Goal: Task Accomplishment & Management: Use online tool/utility

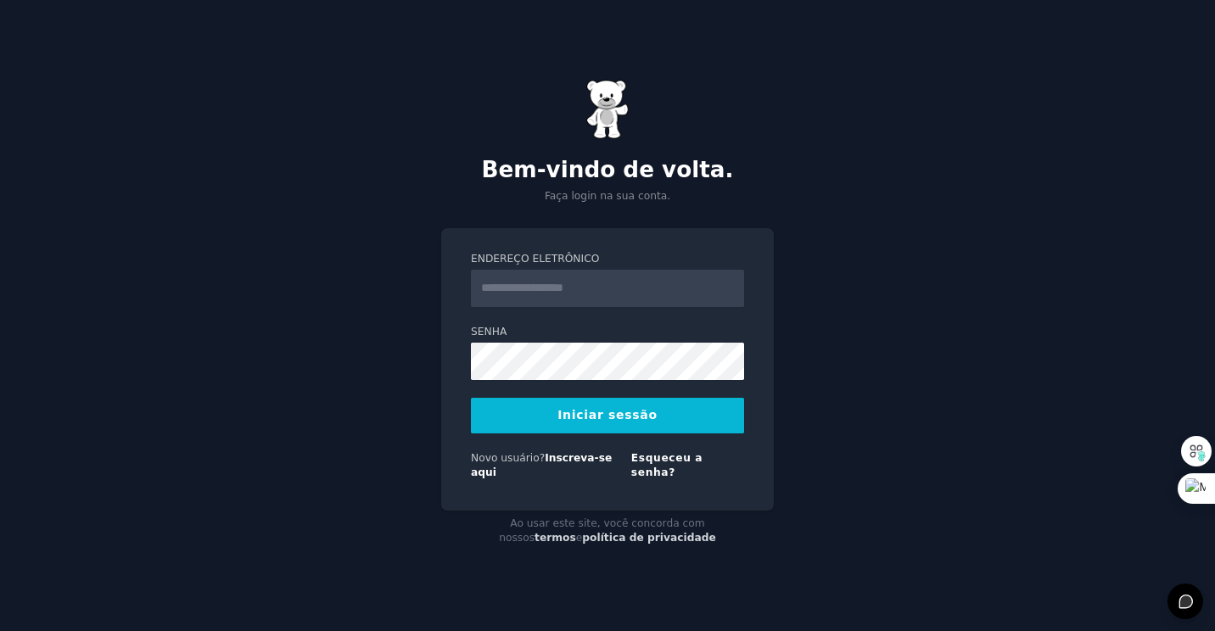
type input "**********"
click at [624, 419] on button "Iniciar sessão" at bounding box center [607, 416] width 273 height 36
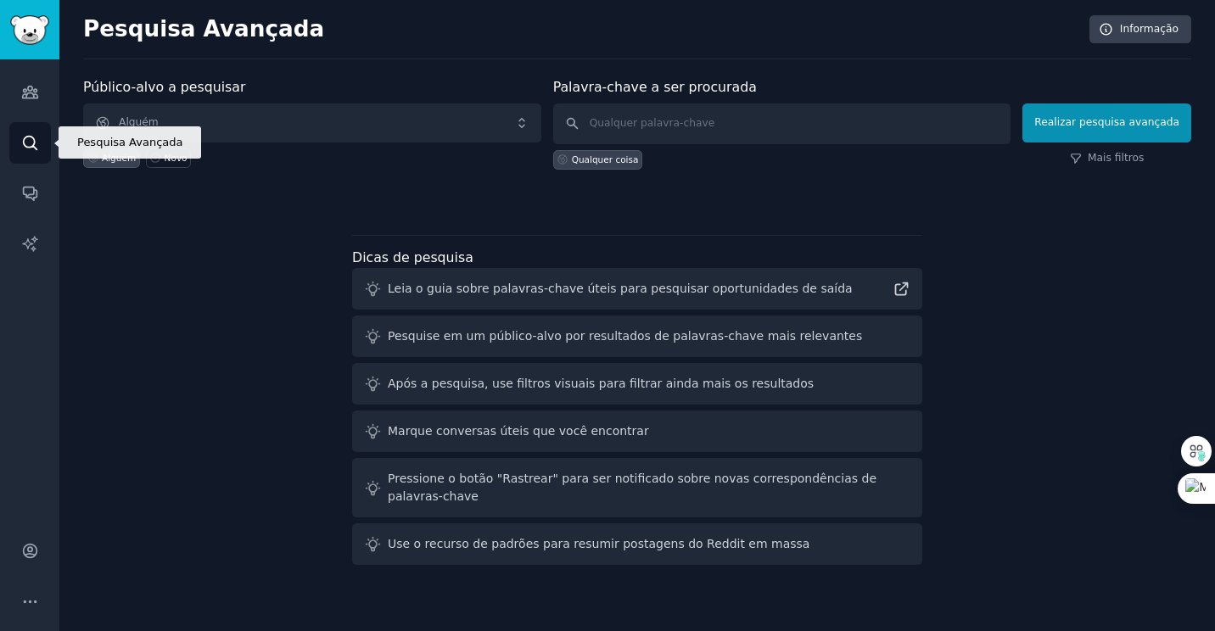
click at [26, 140] on icon "Barra lateral" at bounding box center [30, 143] width 18 height 18
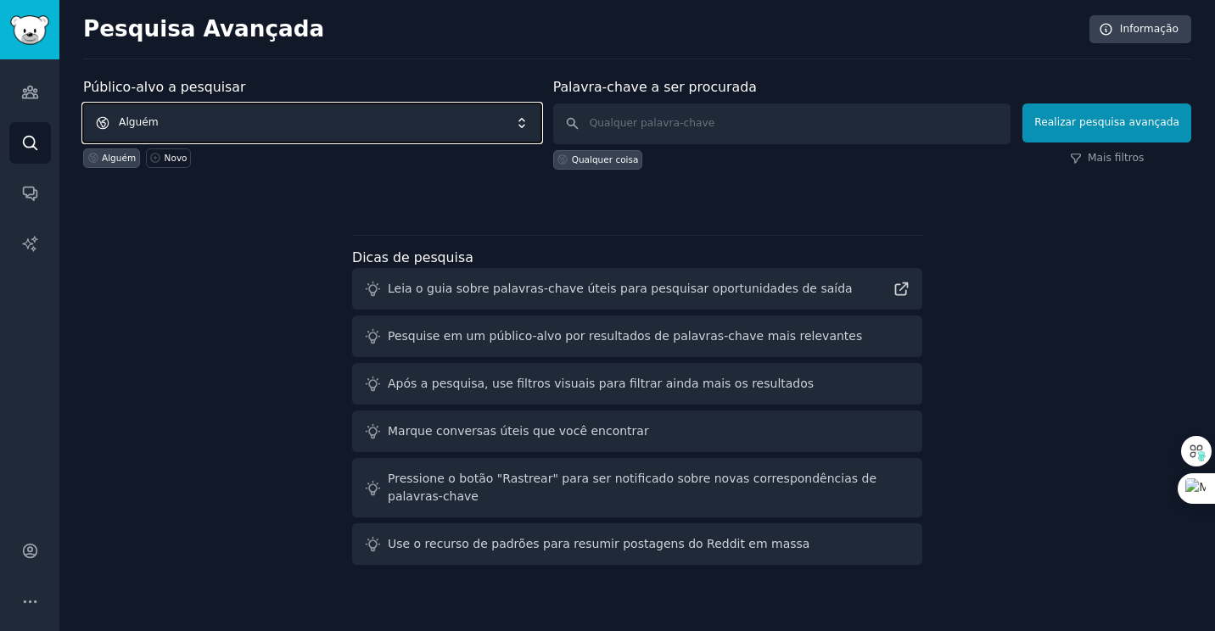
click at [131, 125] on span "Alguém" at bounding box center [312, 122] width 458 height 39
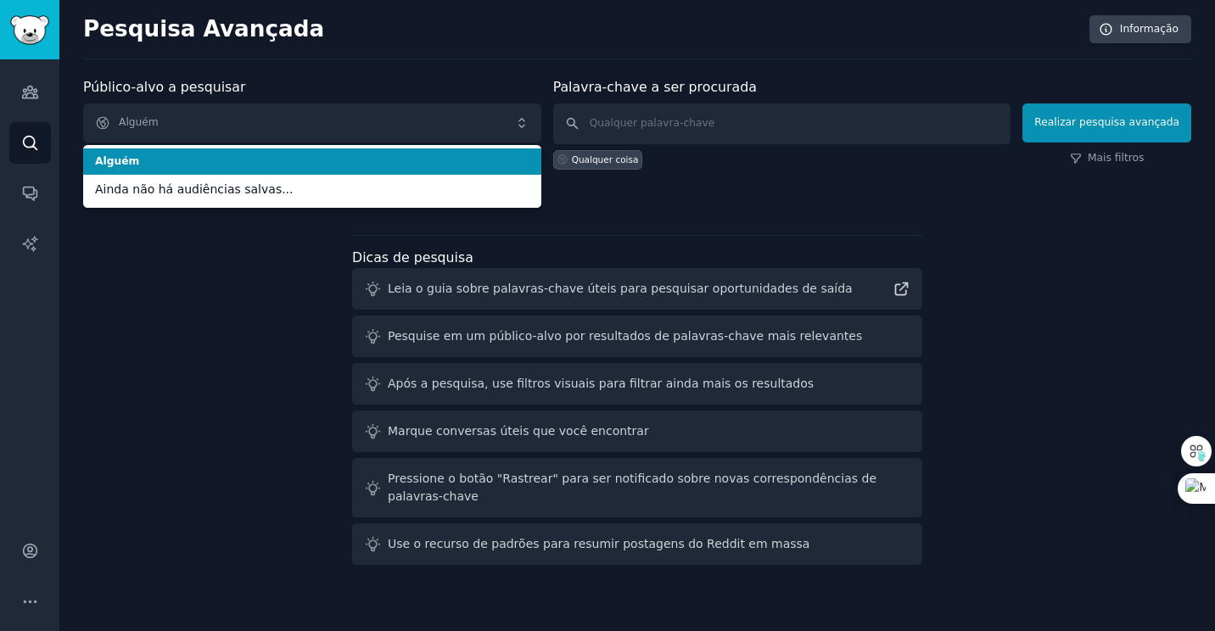
click at [126, 163] on span "Alguém" at bounding box center [312, 161] width 434 height 15
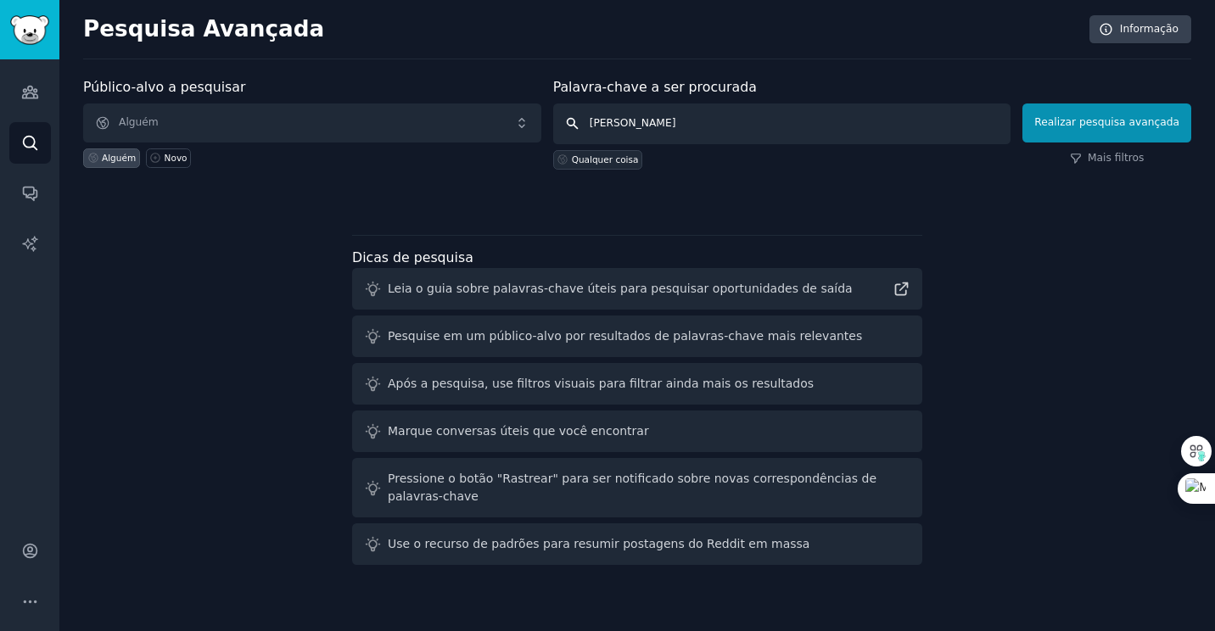
type input "luiz inácio lula da silva"
click at [606, 161] on div "Qualquer coisa" at bounding box center [605, 160] width 67 height 12
click at [1106, 115] on button "Realizar pesquisa avançada" at bounding box center [1106, 122] width 169 height 39
click at [633, 125] on input "text" at bounding box center [782, 123] width 458 height 41
type input "luiz inácio lula da silva"
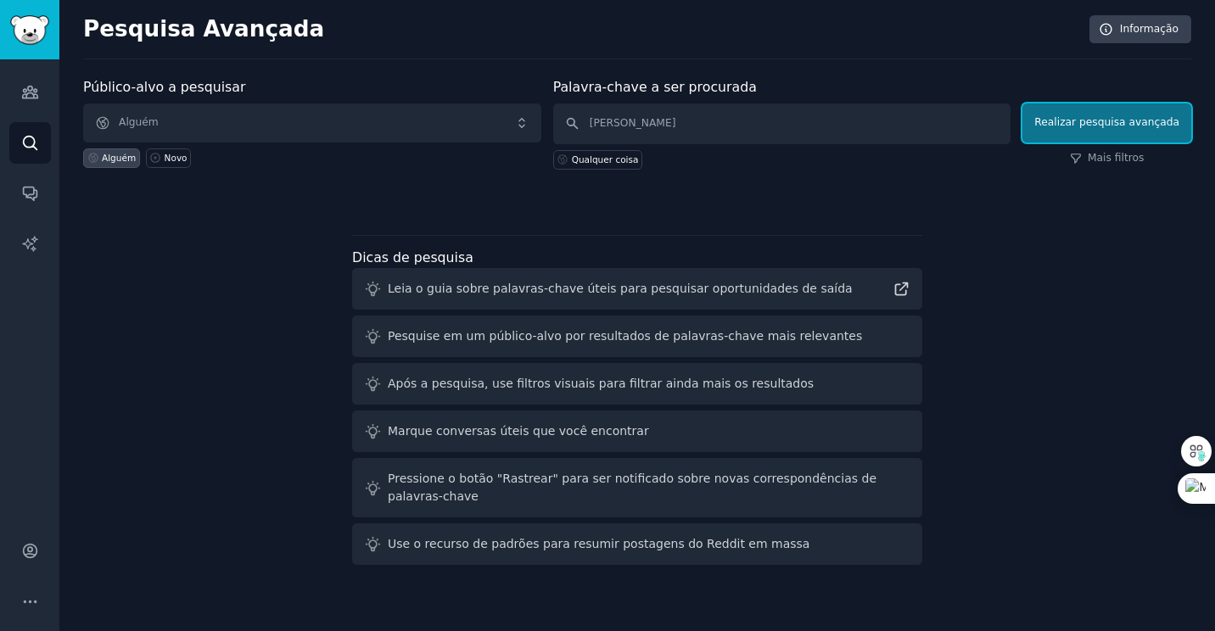
click at [1123, 126] on button "Realizar pesquisa avançada" at bounding box center [1106, 122] width 169 height 39
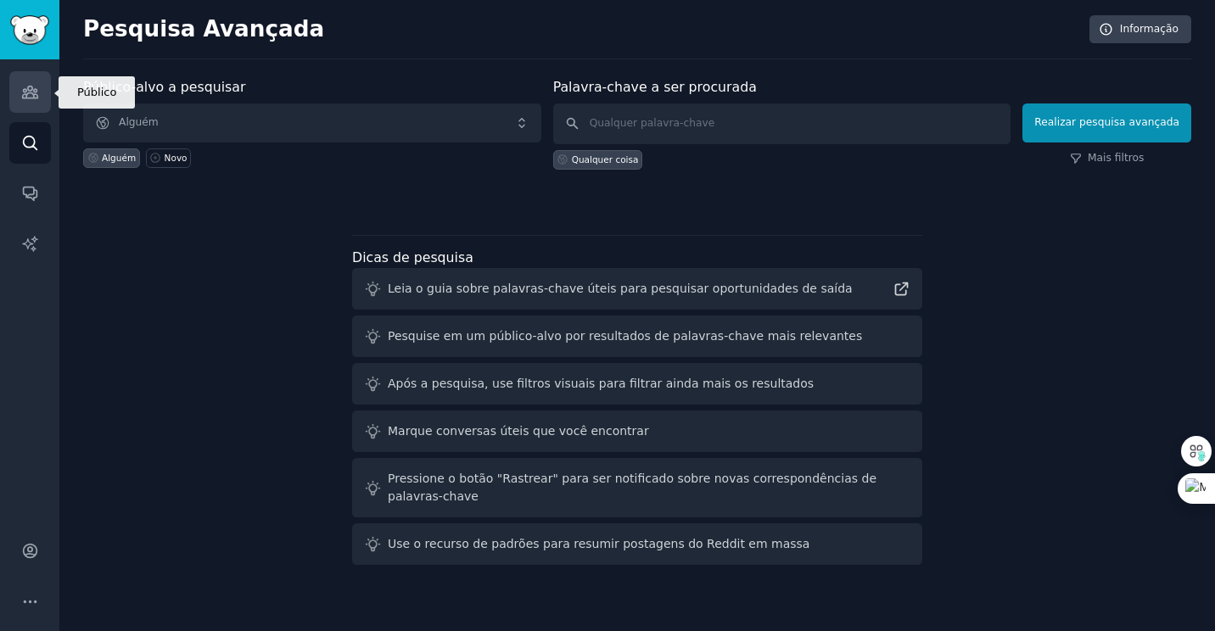
click at [31, 91] on icon "Barra lateral" at bounding box center [30, 92] width 18 height 18
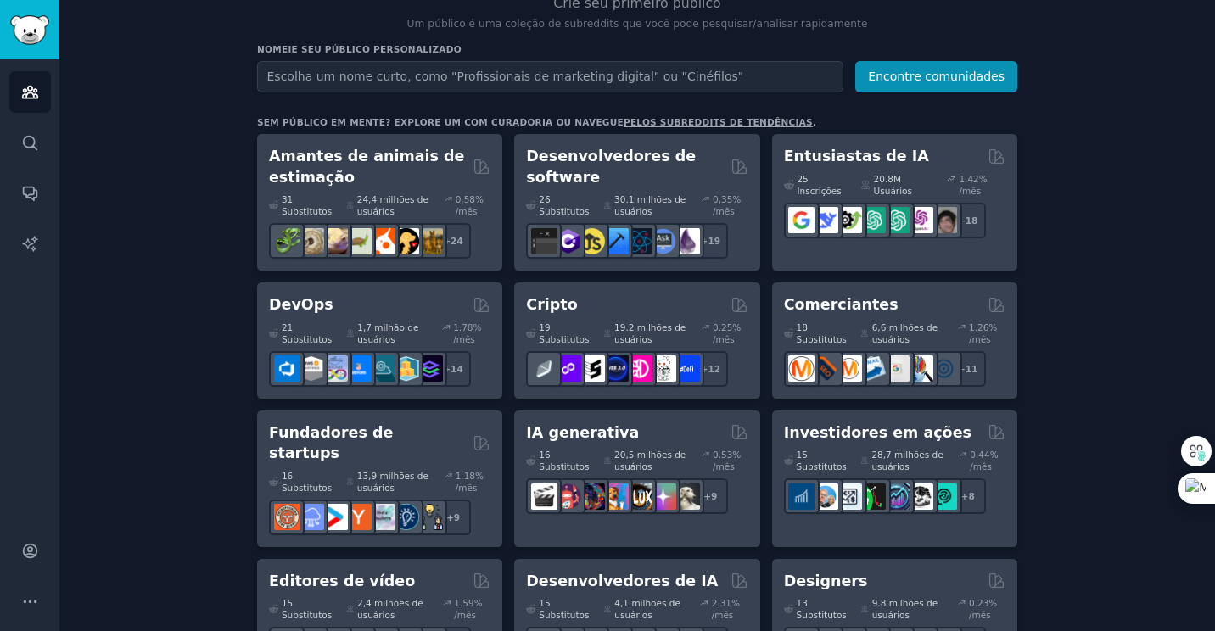
scroll to position [7, 0]
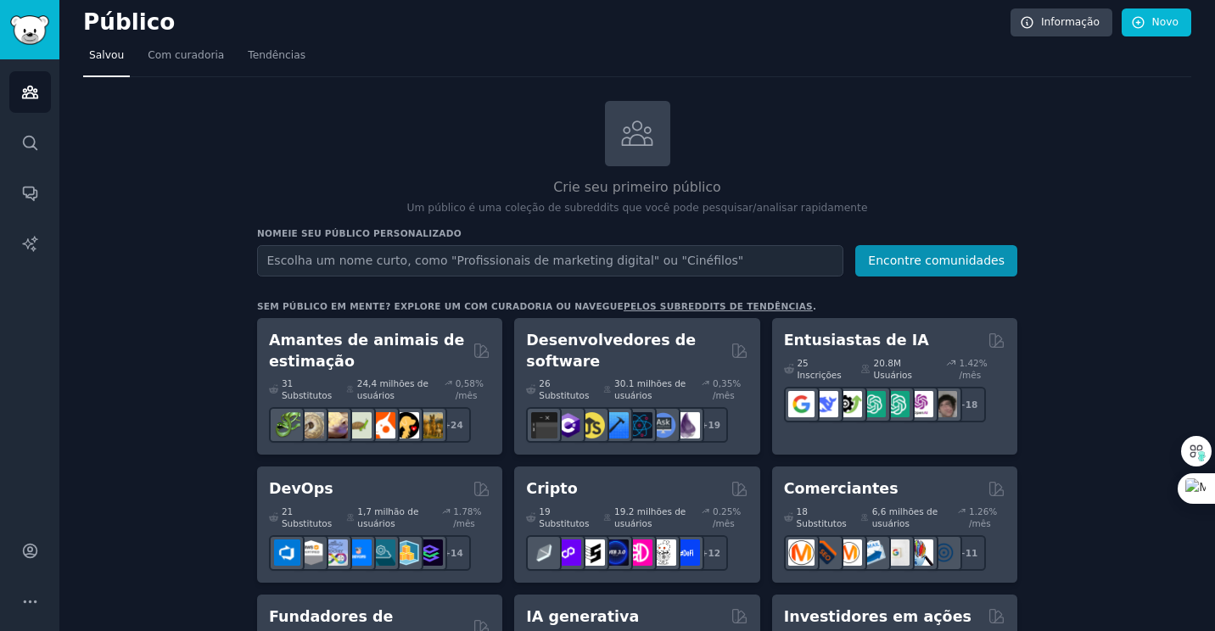
click at [439, 259] on input "text" at bounding box center [550, 260] width 586 height 31
click at [855, 245] on button "Encontre comunidades" at bounding box center [936, 260] width 162 height 31
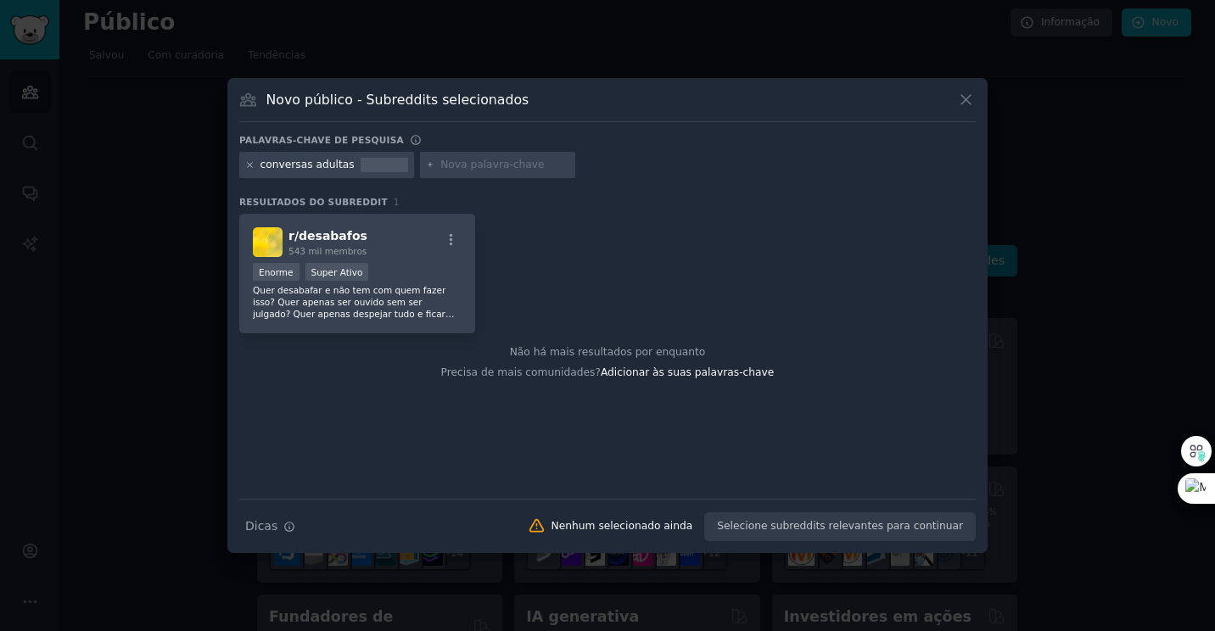
click at [253, 163] on icon at bounding box center [249, 164] width 9 height 9
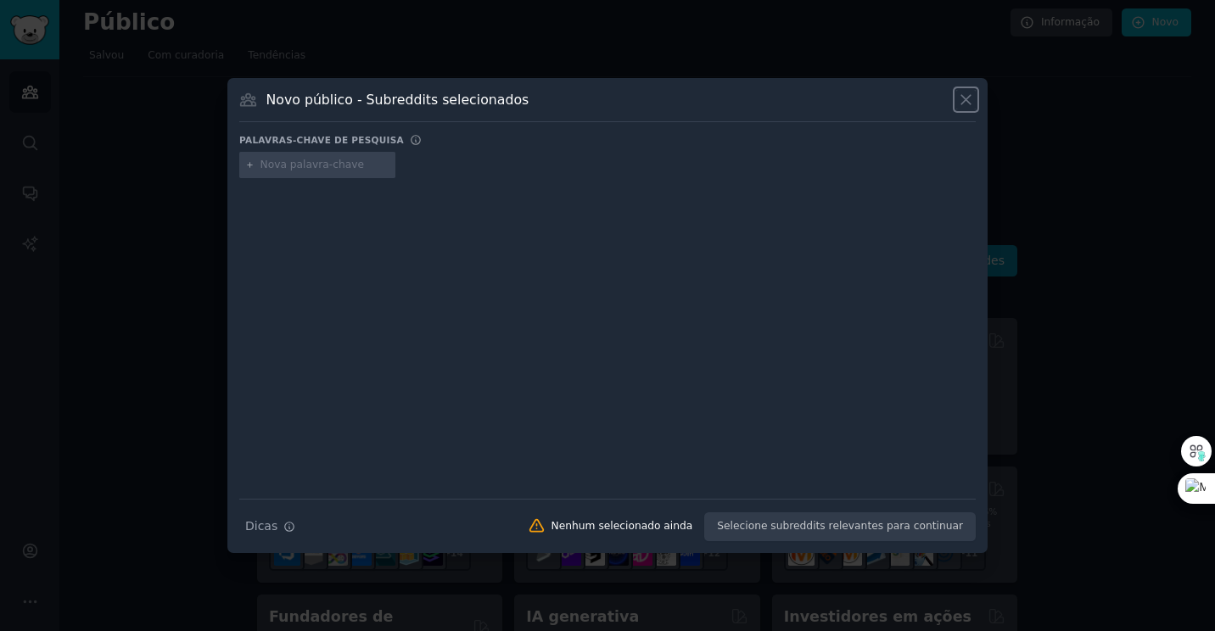
click at [967, 98] on icon at bounding box center [965, 99] width 9 height 9
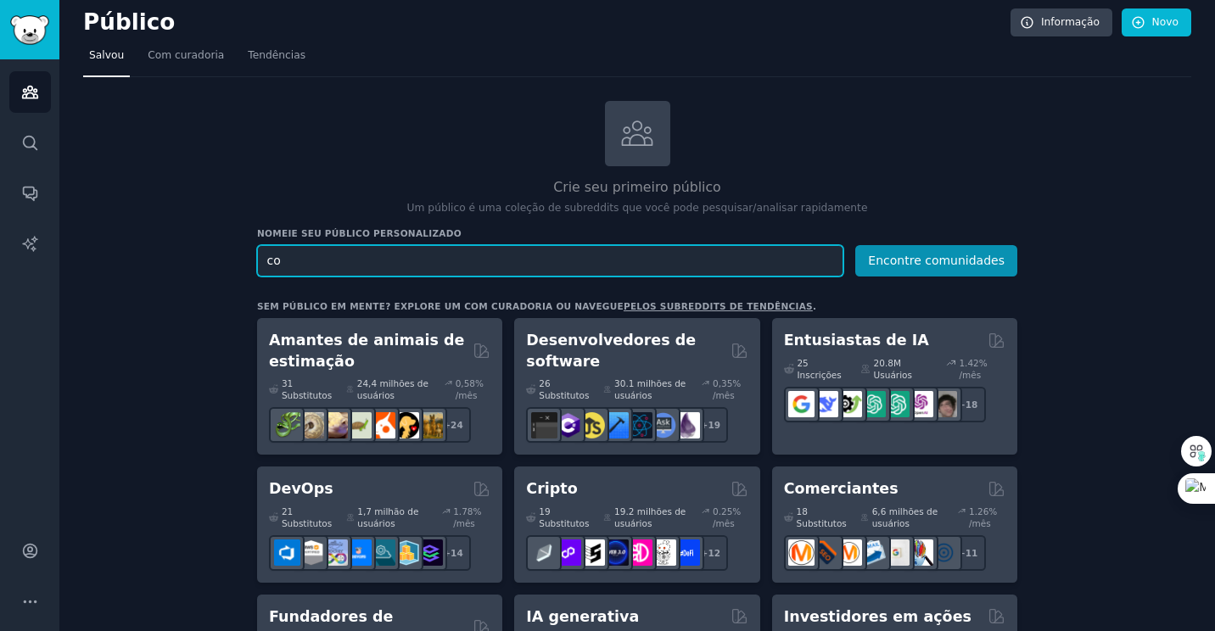
type input "c"
type input "chatbot nsfw"
click at [855, 245] on button "Encontre comunidades" at bounding box center [936, 260] width 162 height 31
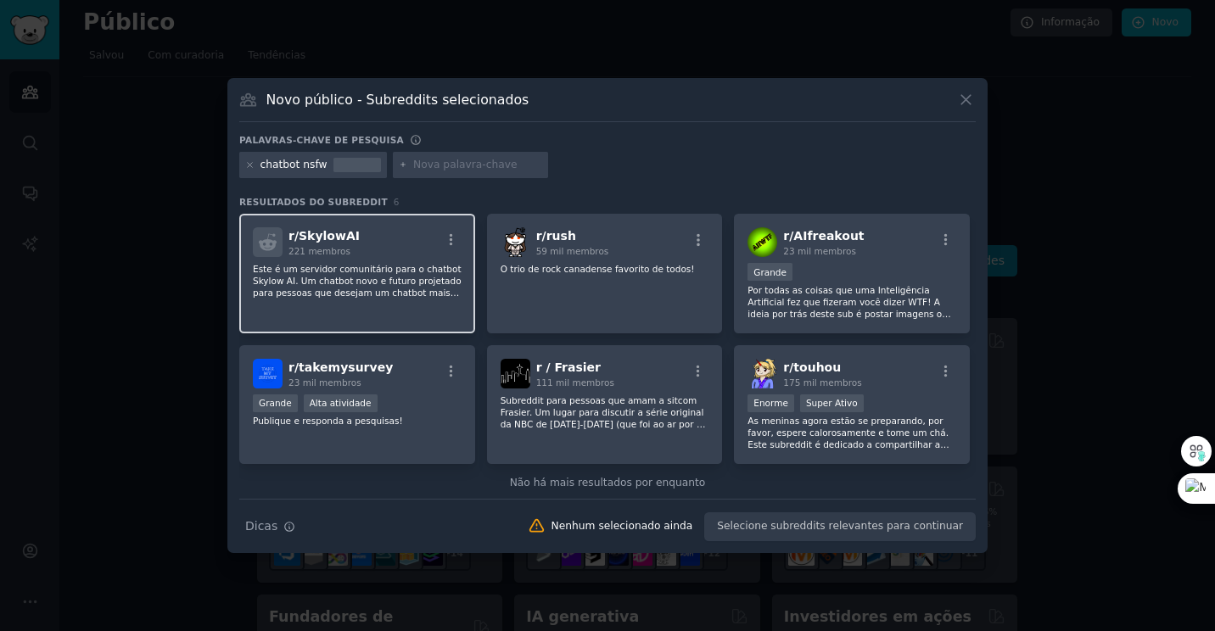
click at [316, 247] on span "221 membros" at bounding box center [319, 251] width 62 height 10
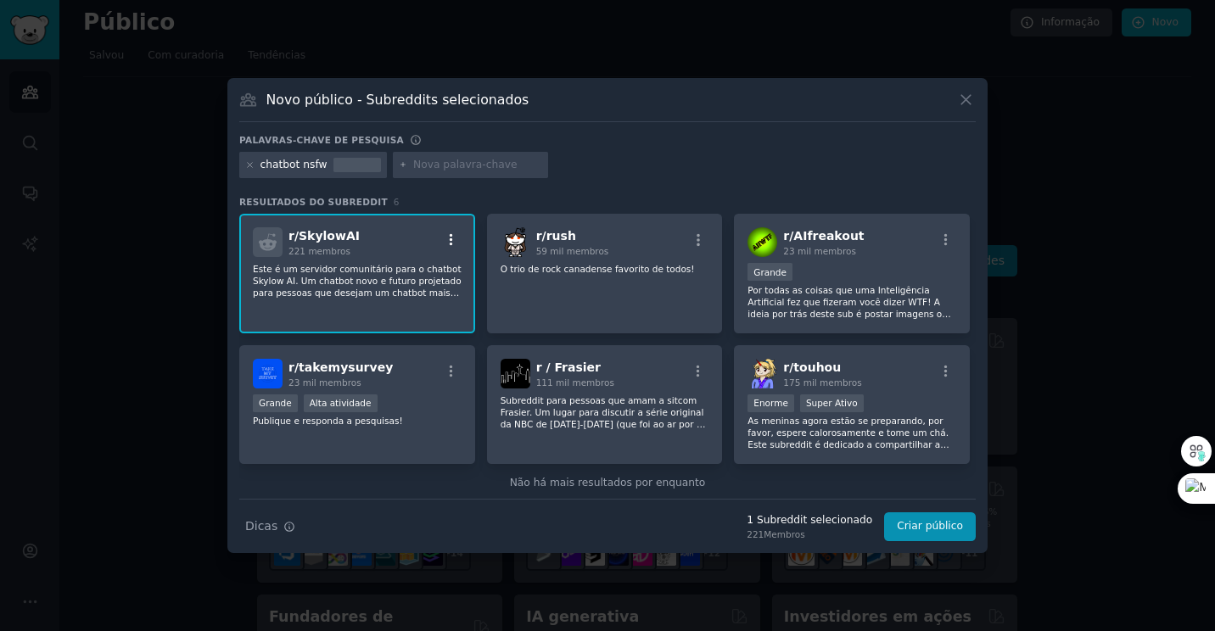
click at [450, 241] on icon "button" at bounding box center [451, 240] width 3 height 12
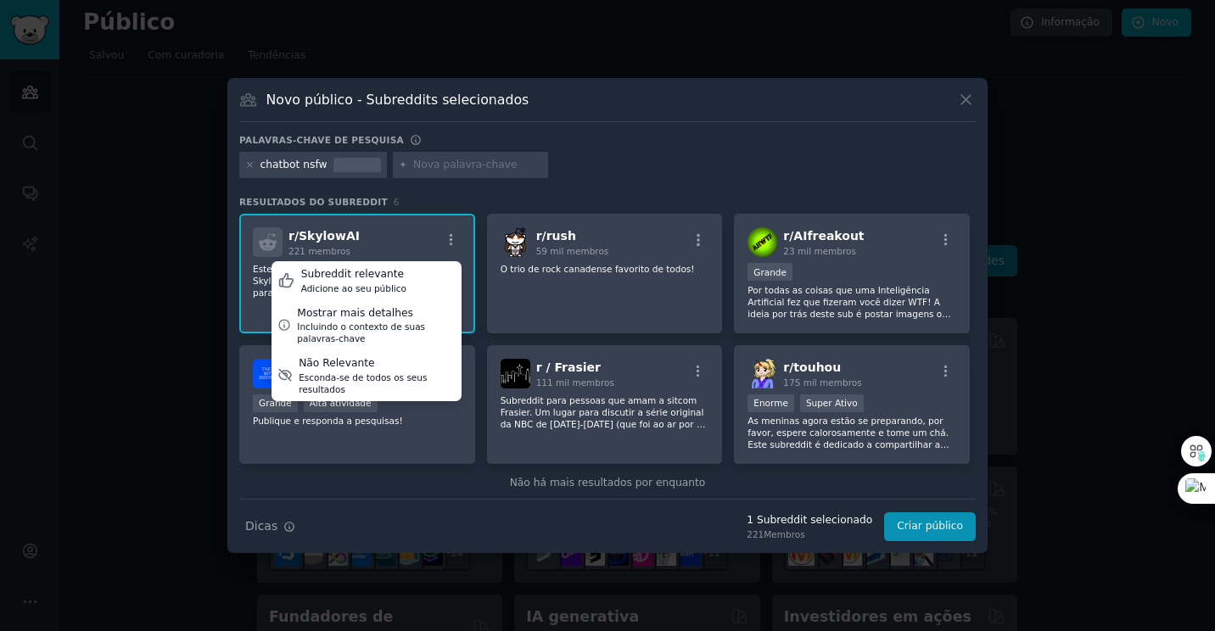
click at [320, 239] on span "r/ SkylowAI" at bounding box center [323, 236] width 71 height 14
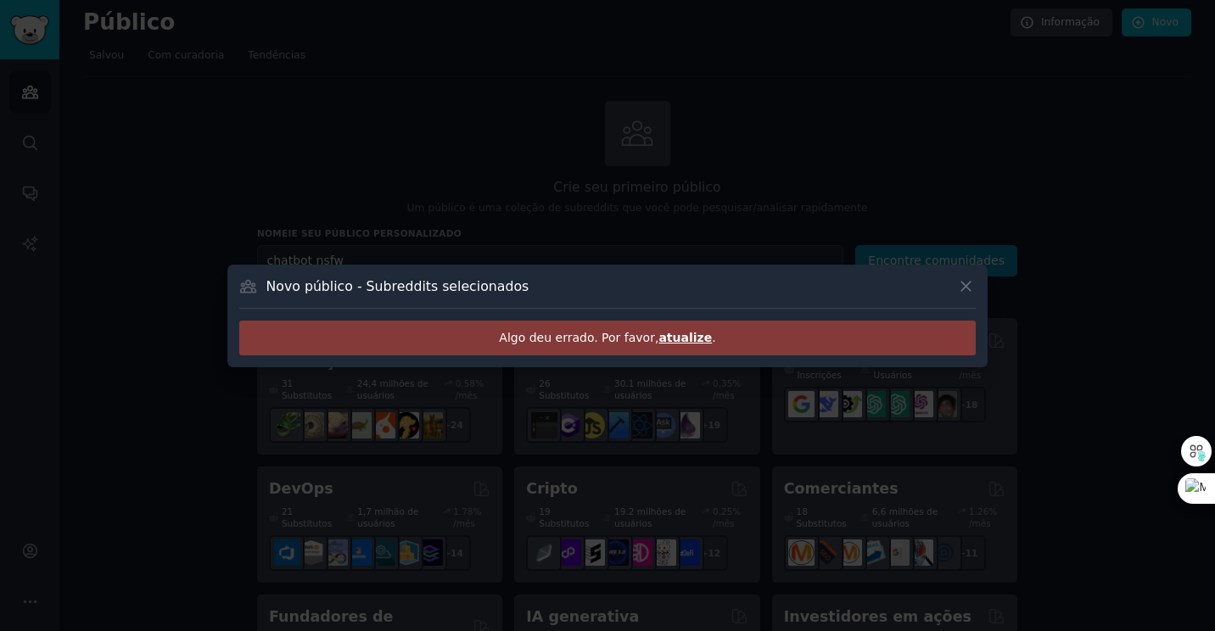
click at [690, 338] on span "atualize" at bounding box center [684, 338] width 53 height 14
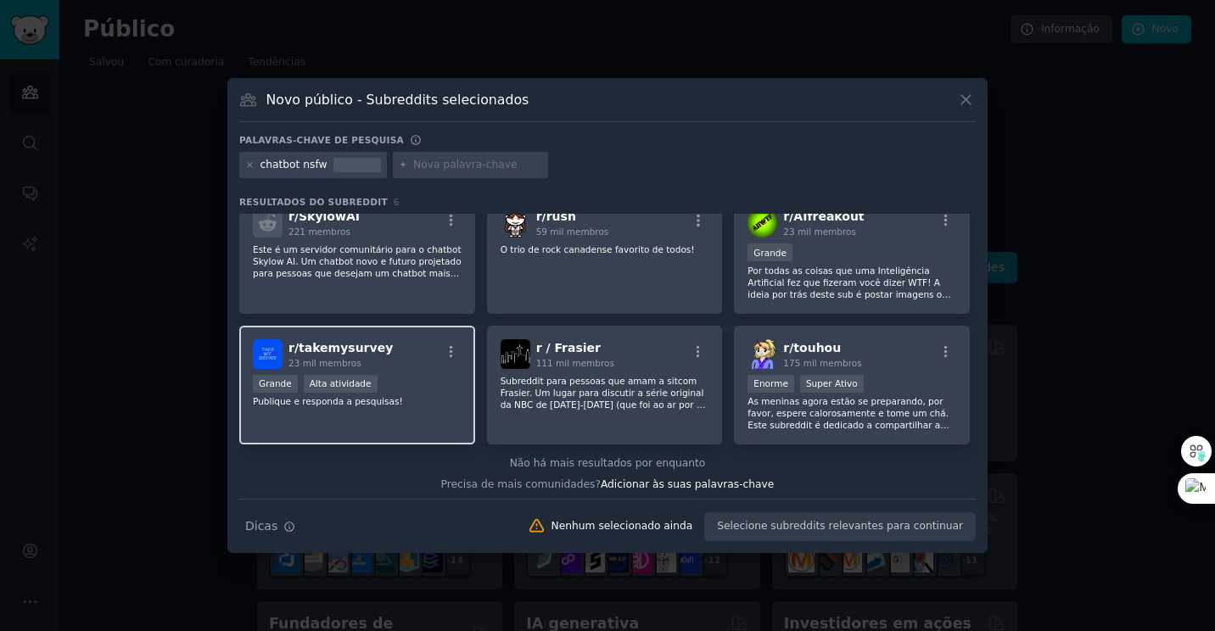
scroll to position [25, 0]
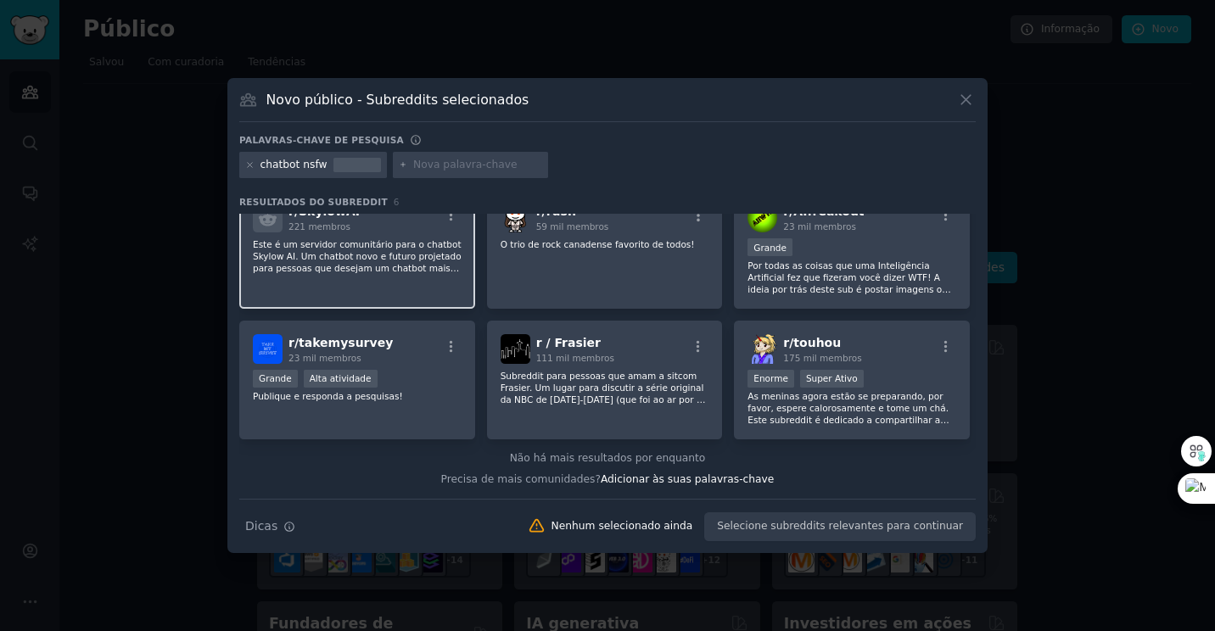
click at [346, 235] on div "r/ SkylowAI 221 membros Este é um servidor comunitário para o chatbot Skylow AI…" at bounding box center [357, 249] width 236 height 120
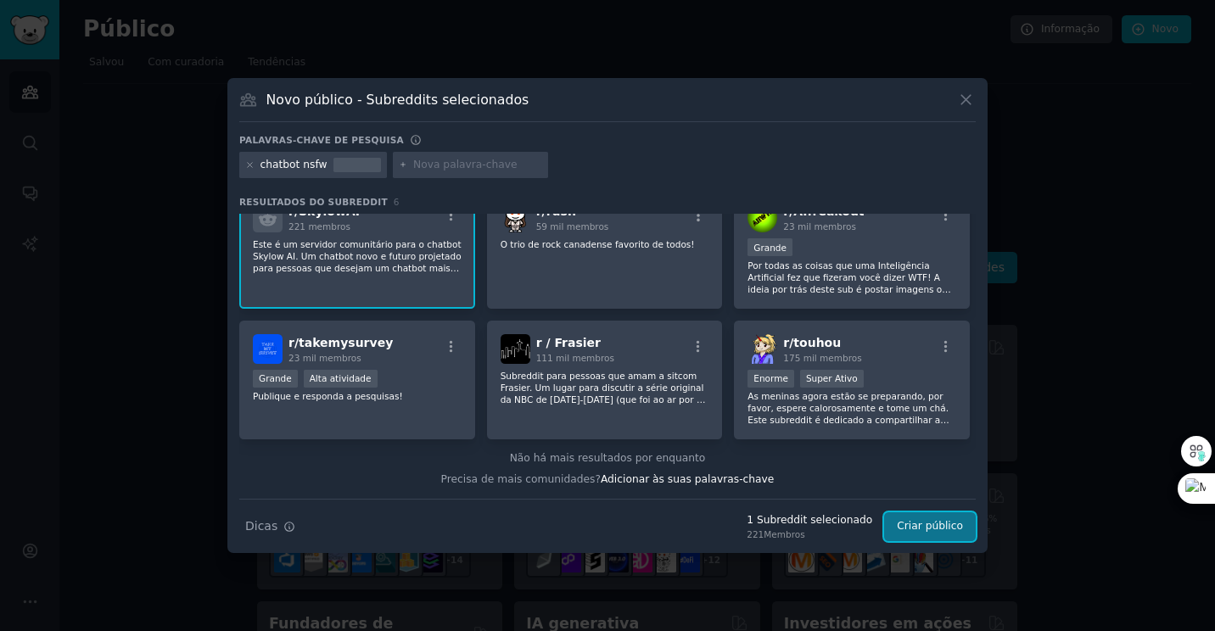
click at [928, 527] on button "Criar público" at bounding box center [930, 526] width 92 height 29
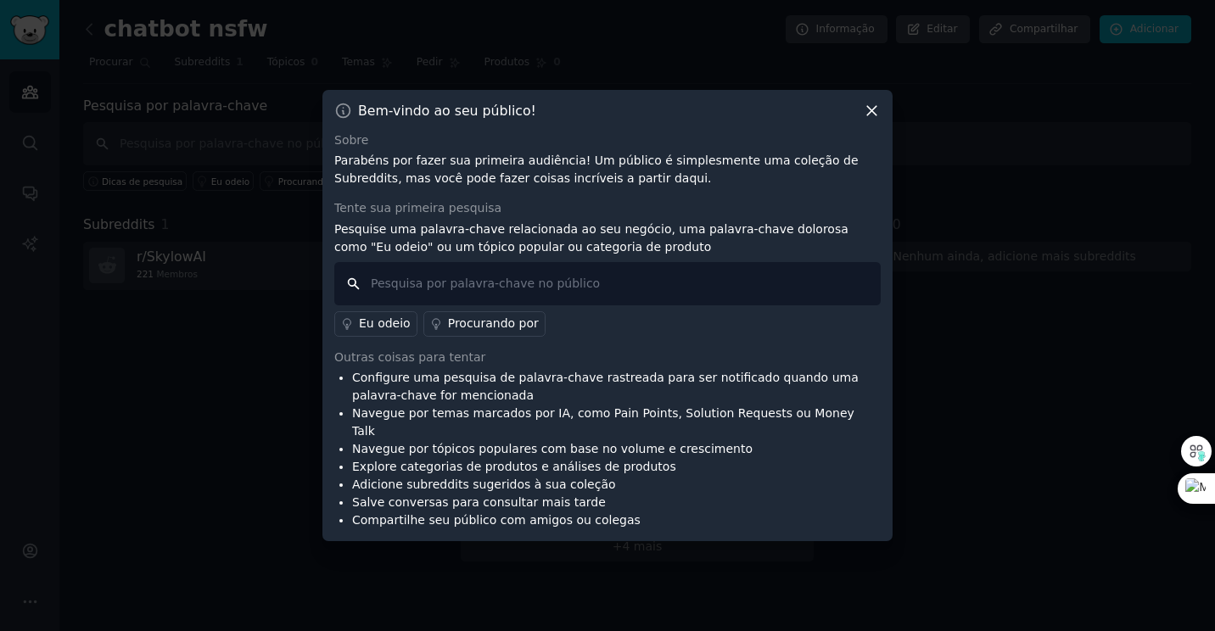
click at [430, 293] on input "text" at bounding box center [607, 283] width 546 height 43
type input "feet"
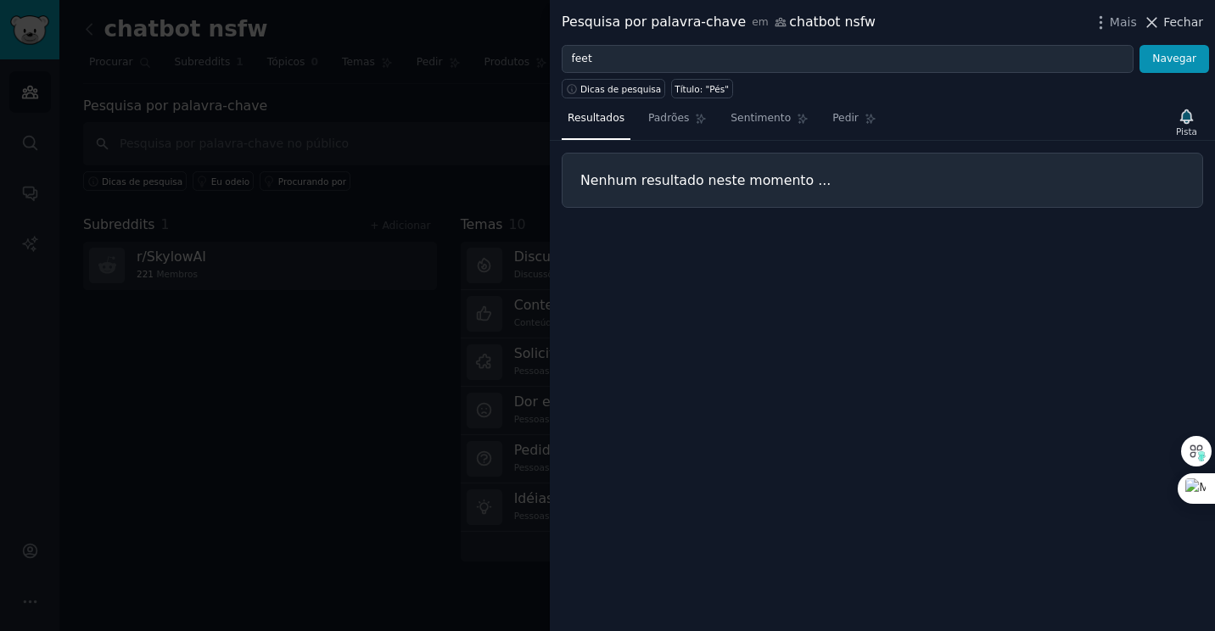
click at [1186, 23] on span "Fechar" at bounding box center [1183, 23] width 40 height 18
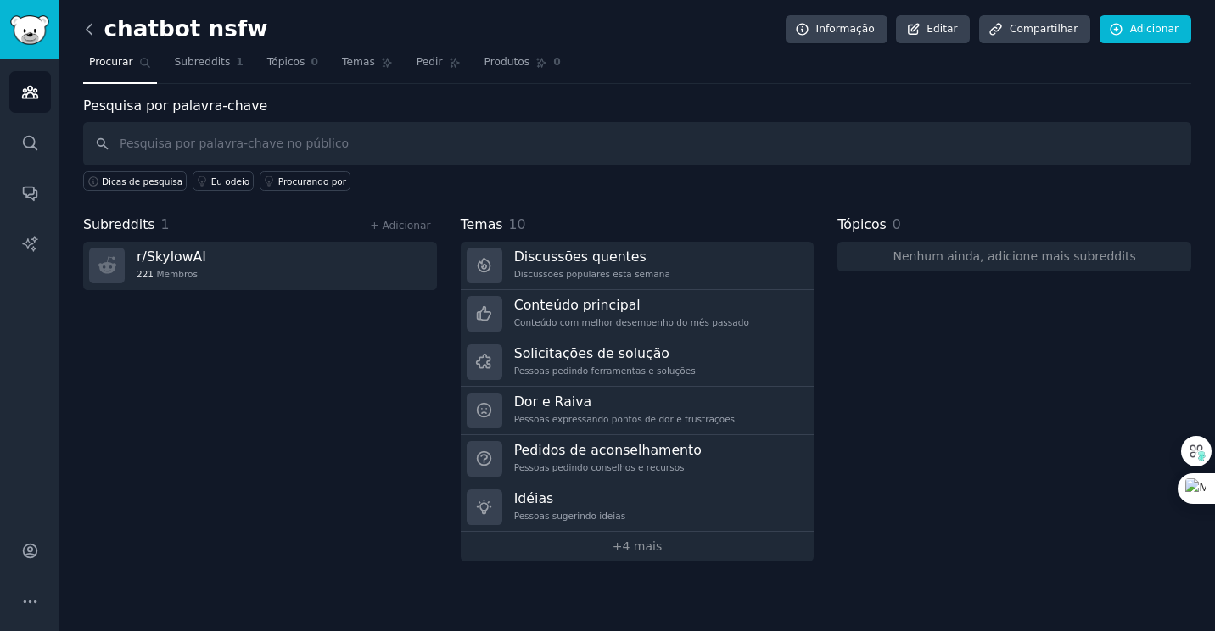
click at [89, 23] on icon at bounding box center [90, 29] width 18 height 18
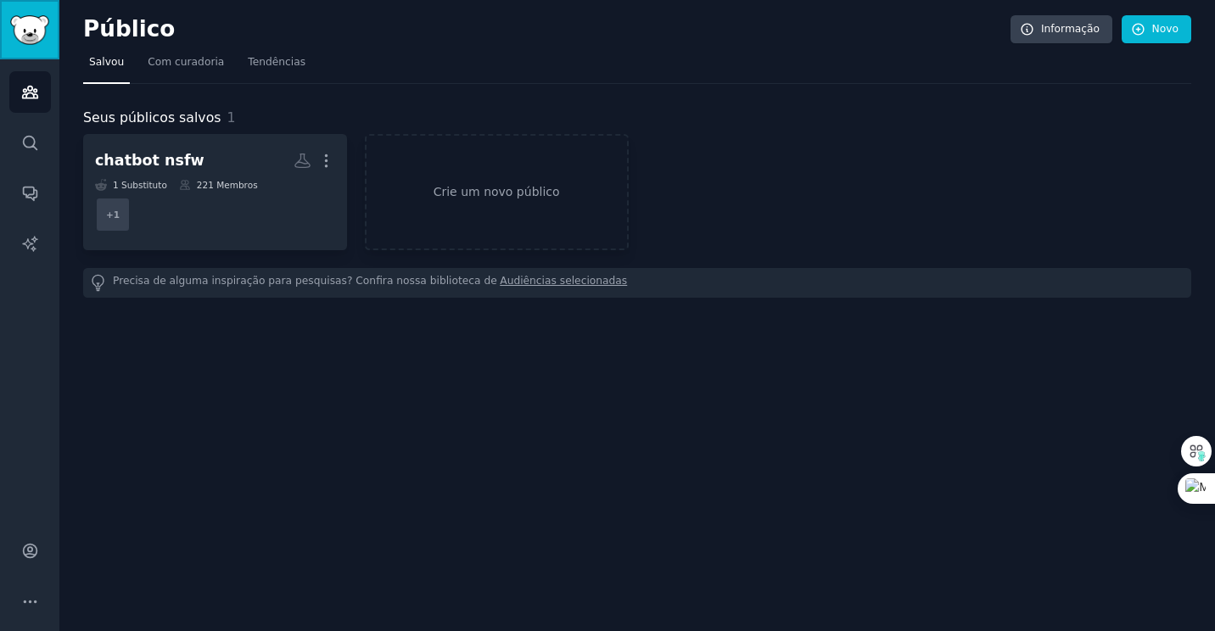
click at [32, 25] on img "Barra lateral" at bounding box center [29, 30] width 39 height 30
click at [27, 137] on icon "Barra lateral" at bounding box center [30, 143] width 18 height 18
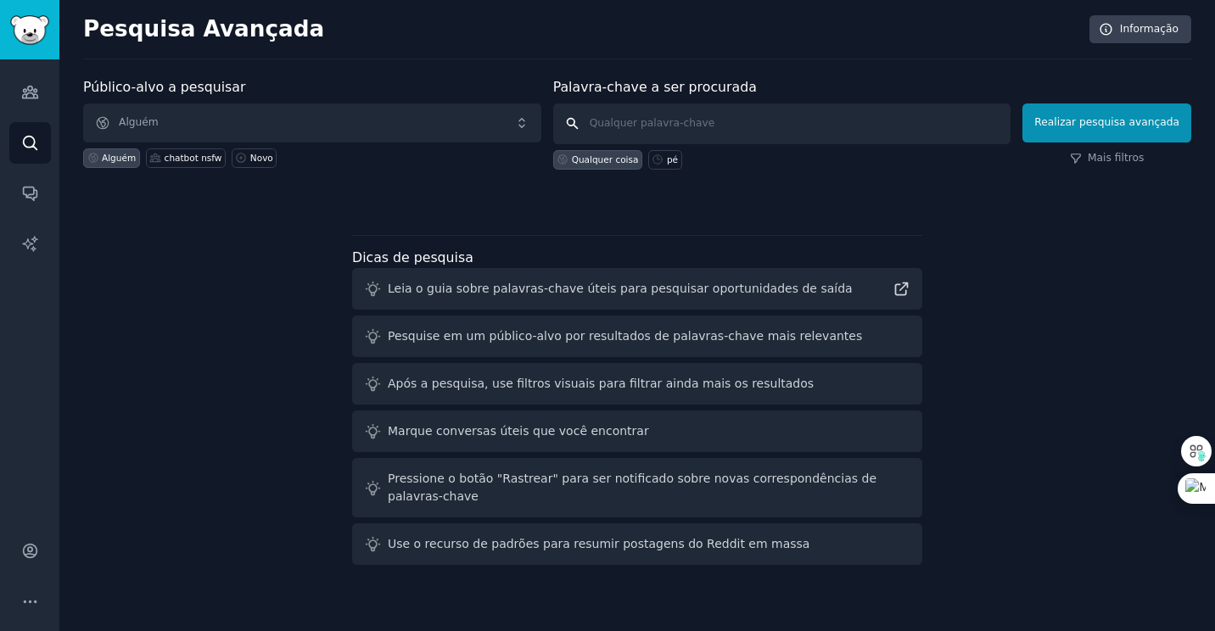
click at [632, 122] on input "text" at bounding box center [782, 123] width 458 height 41
type input "nsfw"
click button "Realizar pesquisa avançada" at bounding box center [1106, 122] width 169 height 39
